Goal: Check status

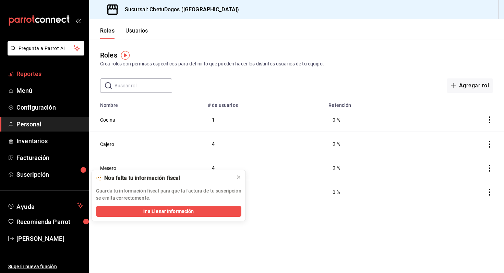
click at [50, 77] on span "Reportes" at bounding box center [49, 73] width 67 height 9
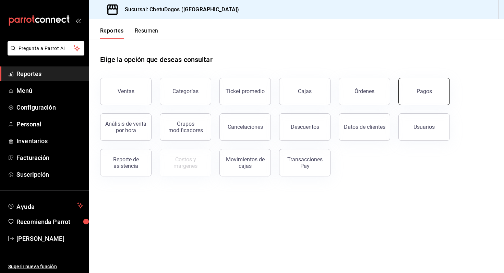
click at [420, 86] on button "Pagos" at bounding box center [424, 91] width 51 height 27
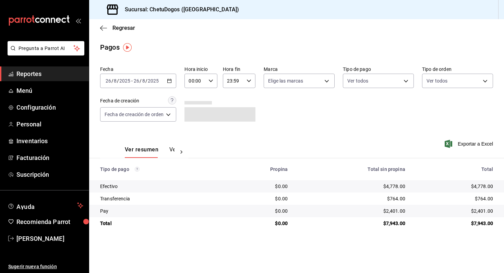
click at [483, 201] on div "$764.00" at bounding box center [454, 199] width 77 height 7
click at [115, 29] on span "Regresar" at bounding box center [124, 28] width 23 height 7
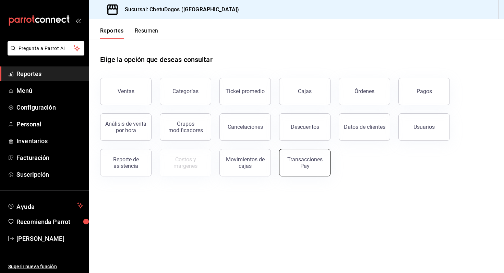
click at [286, 174] on button "Transacciones Pay" at bounding box center [304, 162] width 51 height 27
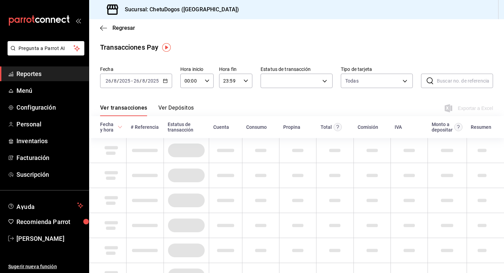
click at [180, 107] on button "Ver Depósitos" at bounding box center [176, 111] width 36 height 12
